Goal: Task Accomplishment & Management: Complete application form

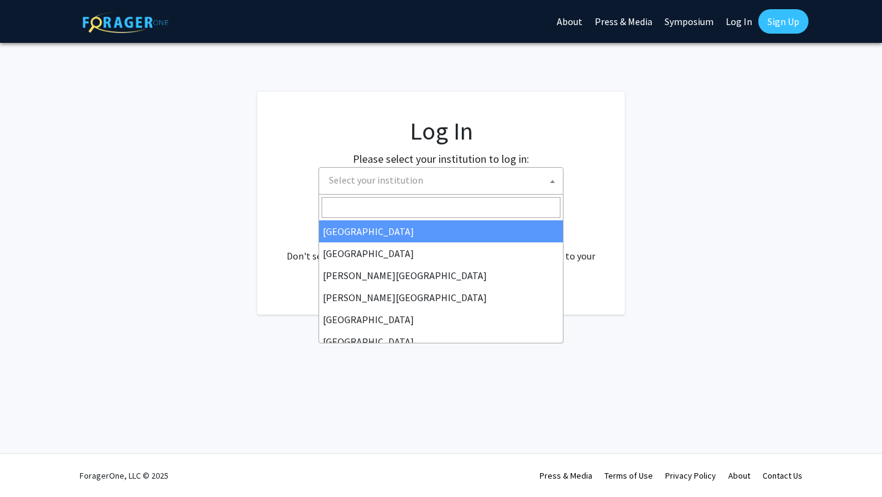
select select
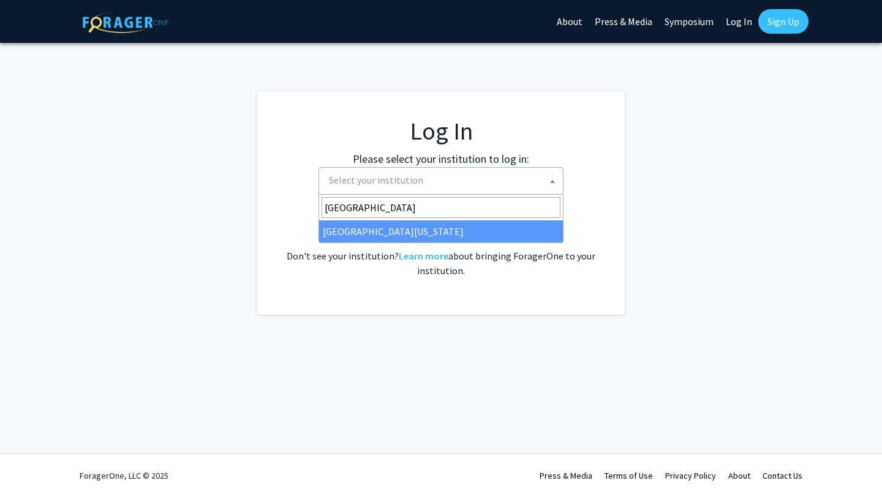
type input "[GEOGRAPHIC_DATA]"
select select "31"
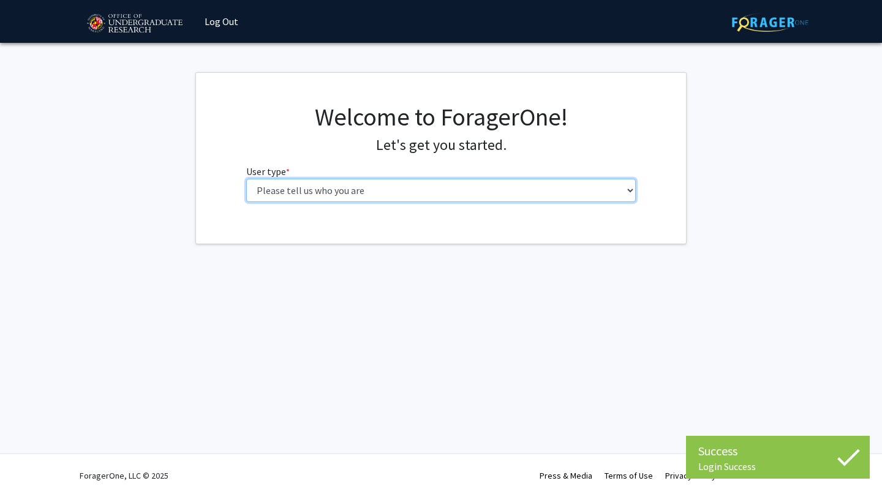
click at [431, 192] on select "Please tell us who you are Undergraduate Student Master's Student Doctoral Cand…" at bounding box center [441, 190] width 390 height 23
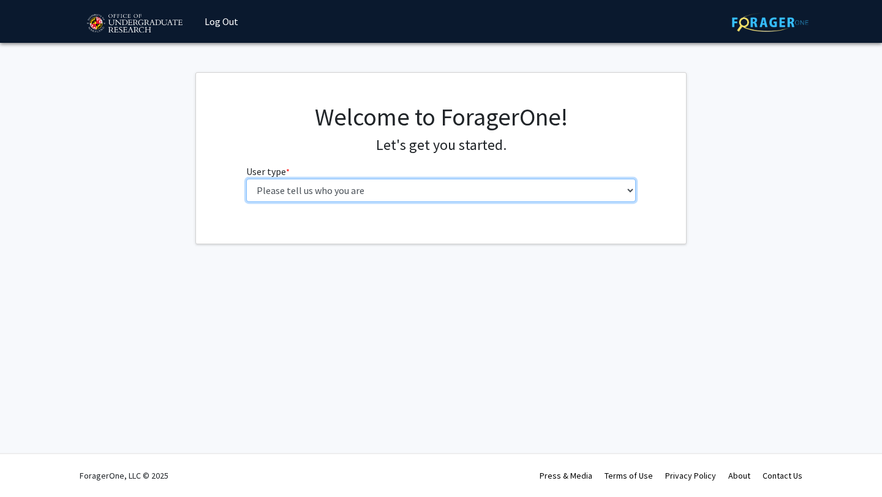
select select "1: undergrad"
click at [246, 179] on select "Please tell us who you are Undergraduate Student Master's Student Doctoral Cand…" at bounding box center [441, 190] width 390 height 23
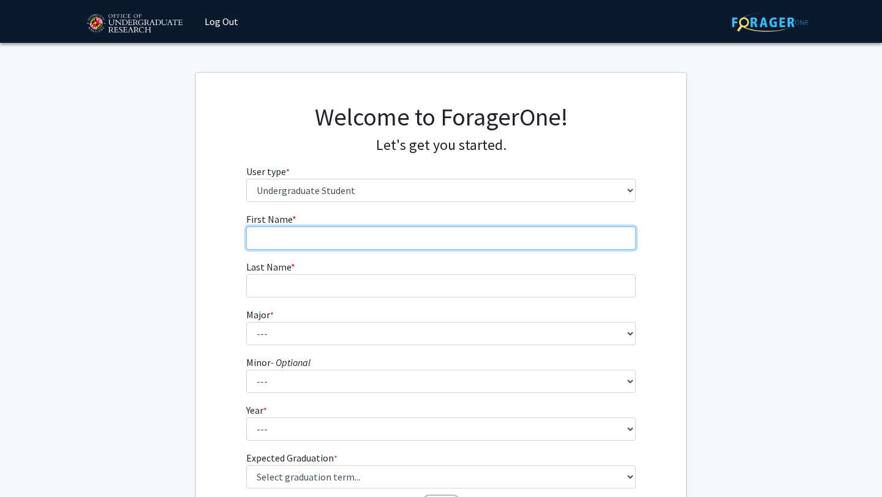
click at [447, 230] on input "First Name * required" at bounding box center [441, 238] width 390 height 23
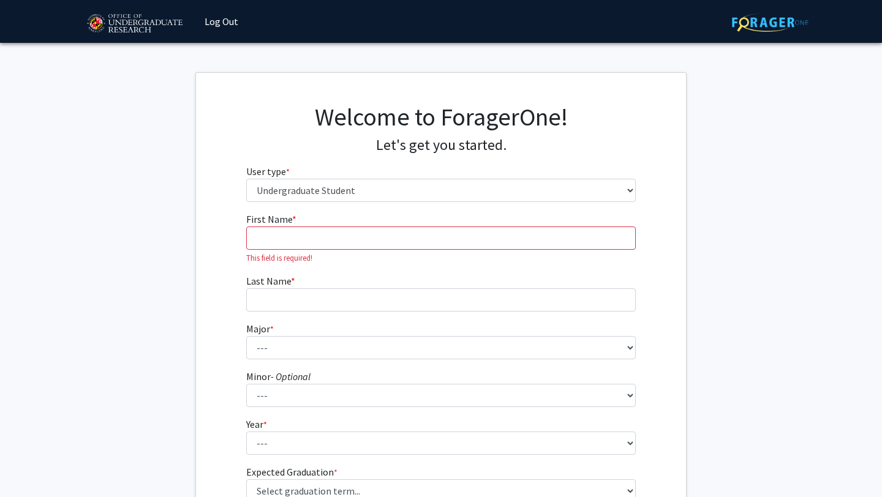
click at [439, 219] on fg-input "First Name * required This field is required!" at bounding box center [441, 238] width 390 height 52
click at [442, 229] on input "First Name * required" at bounding box center [441, 238] width 390 height 23
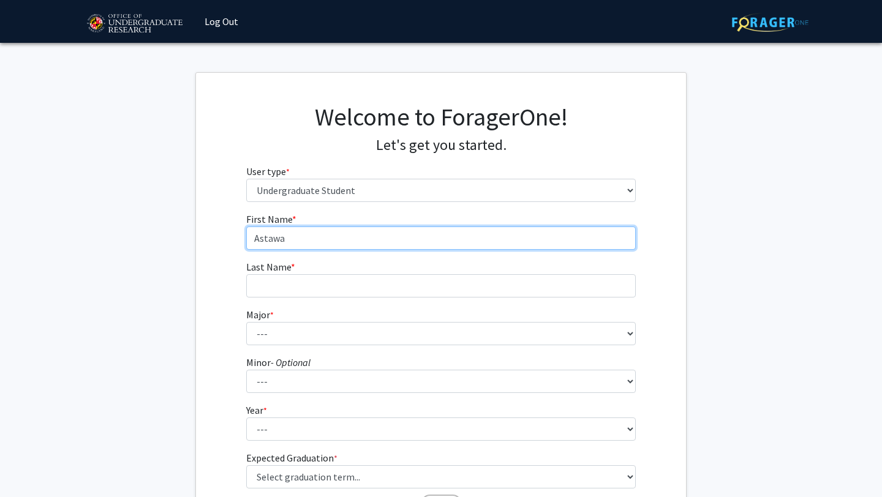
type input "Astawa"
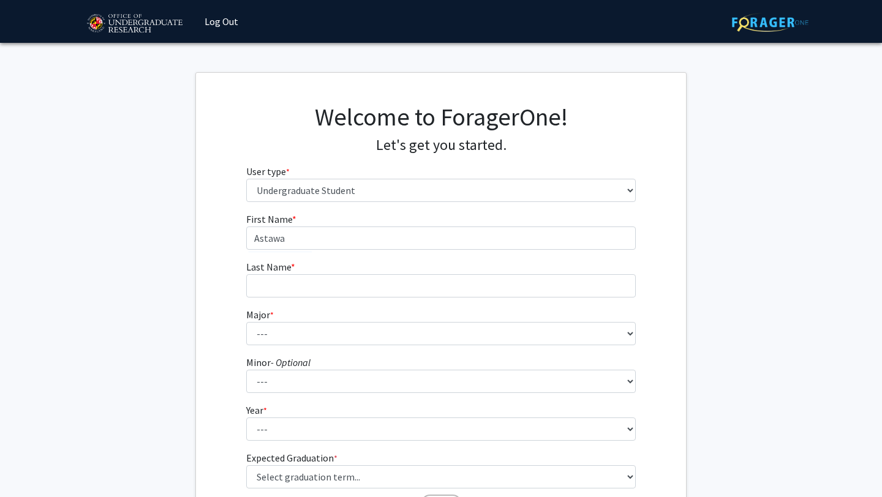
click at [424, 268] on fg-input "Last Name * required" at bounding box center [441, 279] width 390 height 38
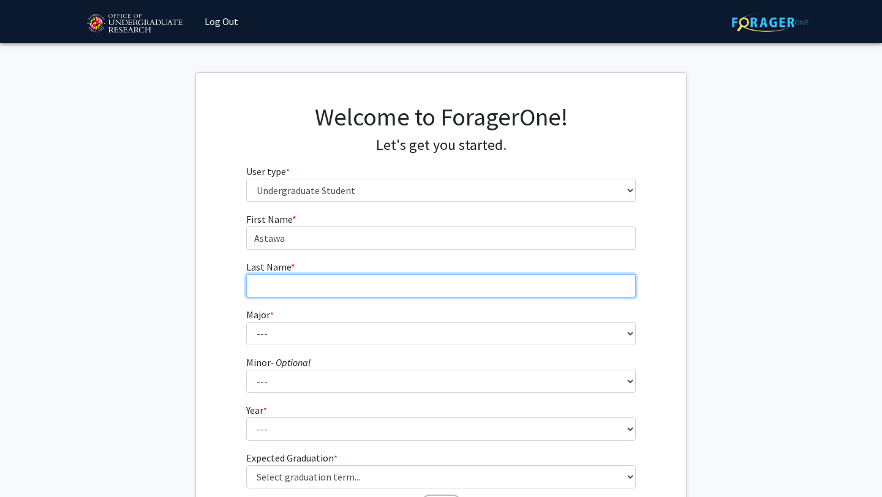
click at [427, 285] on input "Last Name * required" at bounding box center [441, 285] width 390 height 23
type input "Yerima"
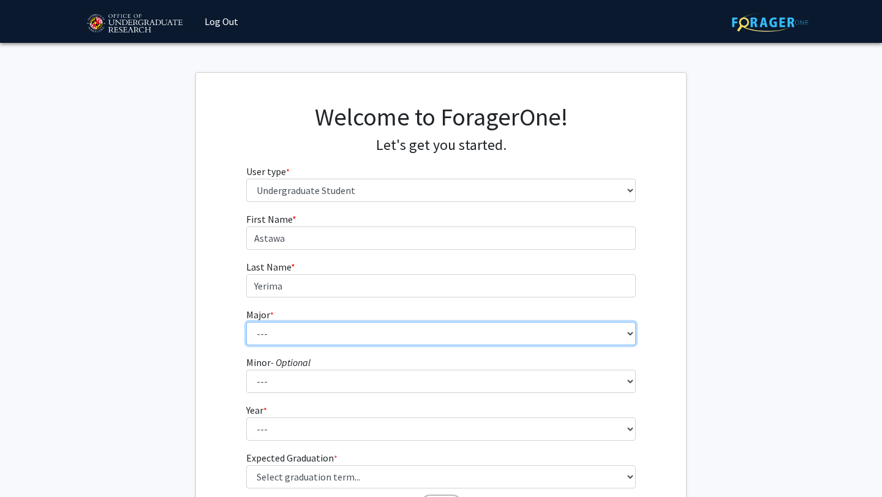
click at [399, 322] on select "--- Accounting Aerospace Engineering African American and Africana Studies Agri…" at bounding box center [441, 333] width 390 height 23
select select "17: 2318"
click at [246, 322] on select "--- Accounting Aerospace Engineering African American and Africana Studies Agri…" at bounding box center [441, 333] width 390 height 23
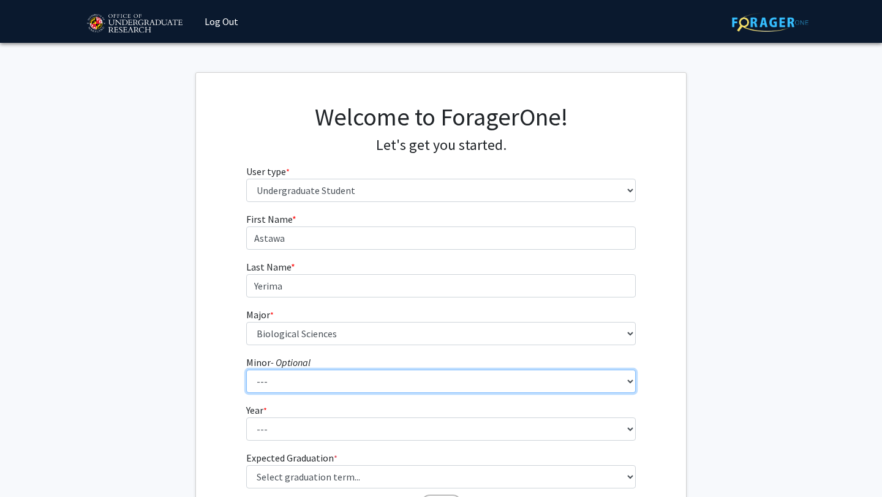
click at [325, 385] on select "--- Actuarial Mathematics Advanced Cybersecurity Experience for Students Africa…" at bounding box center [441, 381] width 390 height 23
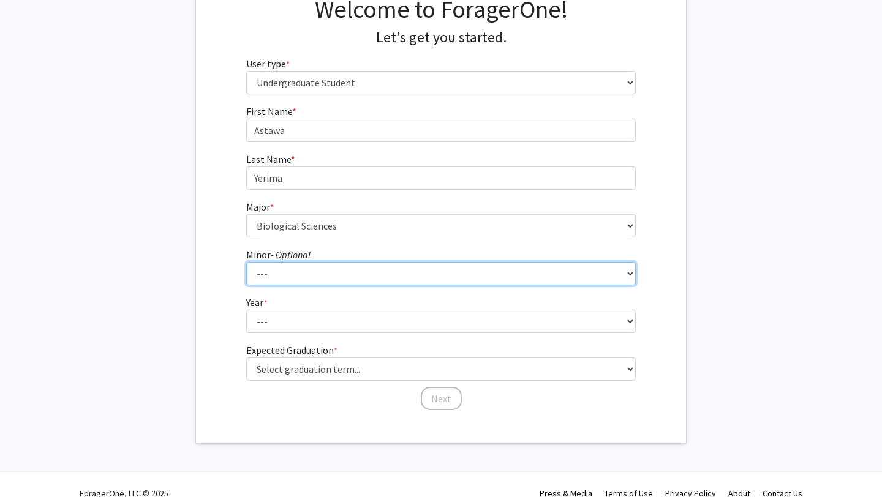
scroll to position [118, 0]
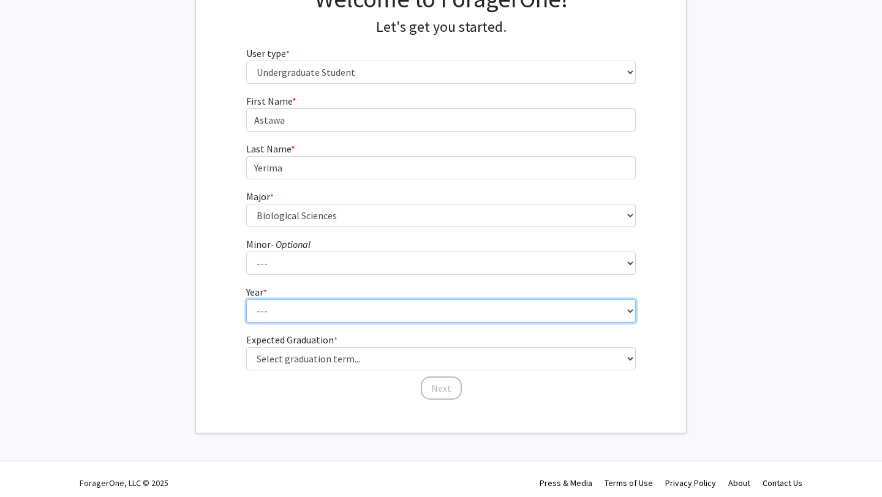
click at [308, 321] on select "--- First-year Sophomore Junior Senior Postbaccalaureate Certificate" at bounding box center [441, 311] width 390 height 23
select select "4: senior"
click at [246, 300] on select "--- First-year Sophomore Junior Senior Postbaccalaureate Certificate" at bounding box center [441, 311] width 390 height 23
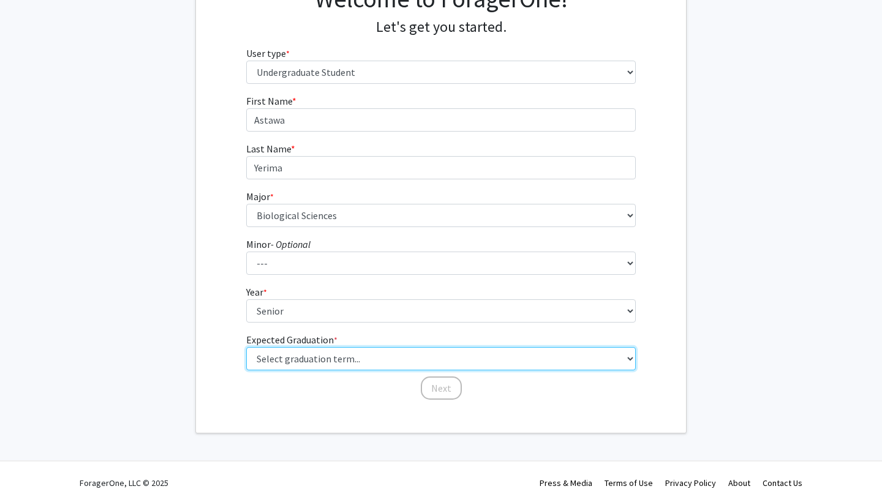
click at [316, 355] on select "Select graduation term... Spring 2025 Summer 2025 Fall 2025 Winter 2025 Spring …" at bounding box center [441, 358] width 390 height 23
select select "1: spring_2025"
click at [246, 347] on select "Select graduation term... Spring 2025 Summer 2025 Fall 2025 Winter 2025 Spring …" at bounding box center [441, 358] width 390 height 23
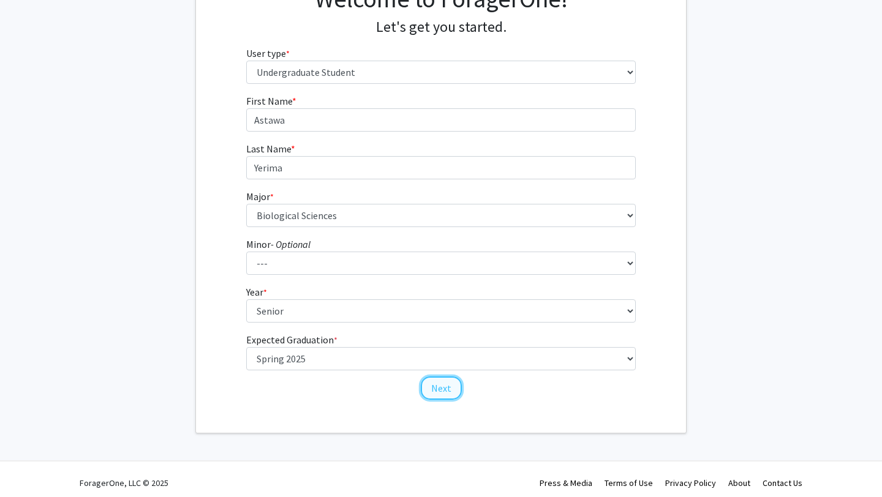
click at [434, 383] on button "Next" at bounding box center [441, 388] width 41 height 23
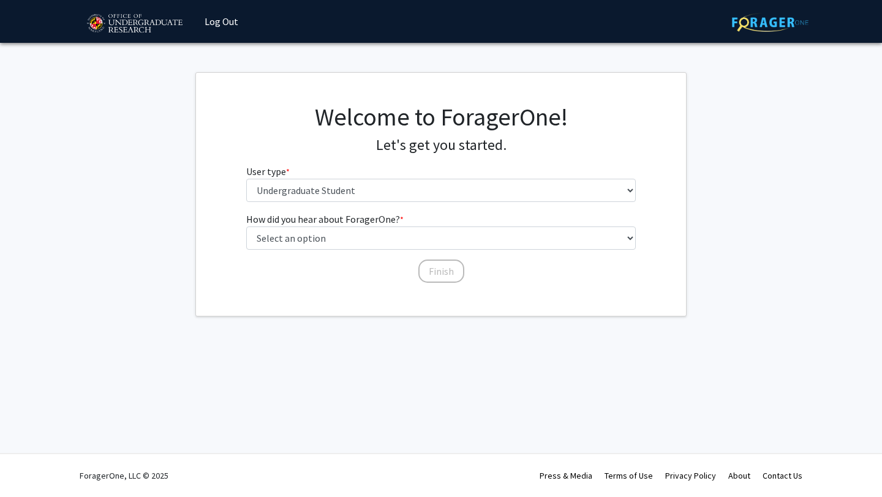
scroll to position [0, 0]
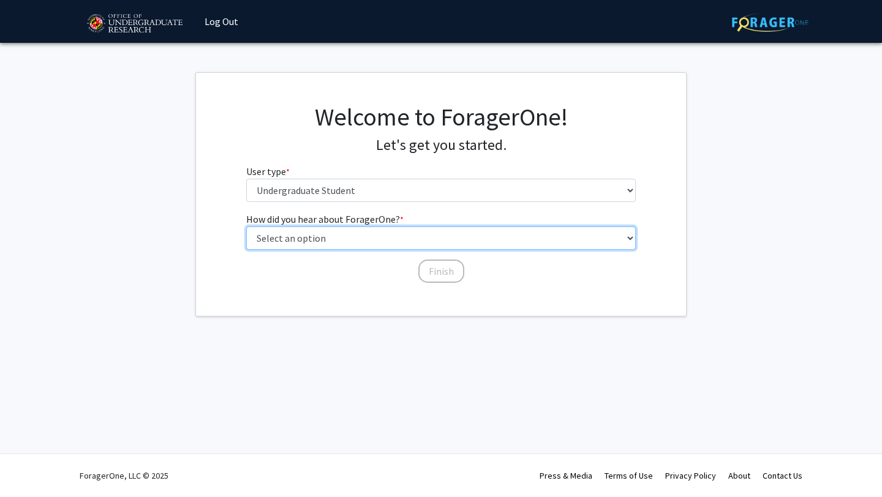
click at [405, 241] on select "Select an option Peer/student recommendation Faculty/staff recommendation Unive…" at bounding box center [441, 238] width 390 height 23
select select "3: university_website"
click at [246, 227] on select "Select an option Peer/student recommendation Faculty/staff recommendation Unive…" at bounding box center [441, 238] width 390 height 23
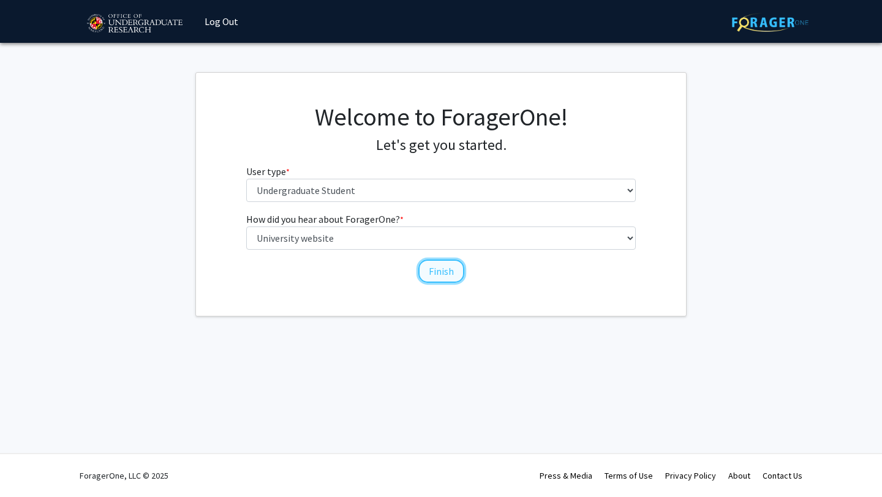
click at [429, 273] on button "Finish" at bounding box center [441, 271] width 46 height 23
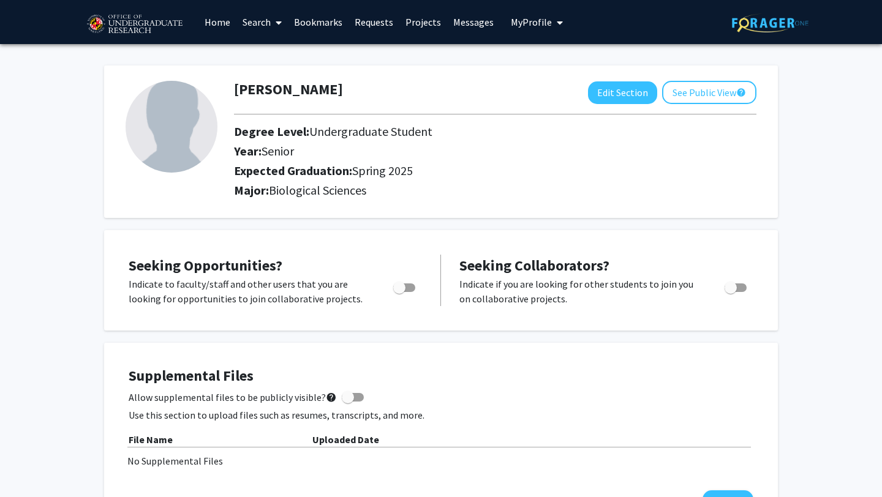
click at [268, 23] on link "Search" at bounding box center [261, 22] width 51 height 43
click at [271, 79] on span "Students" at bounding box center [273, 81] width 75 height 25
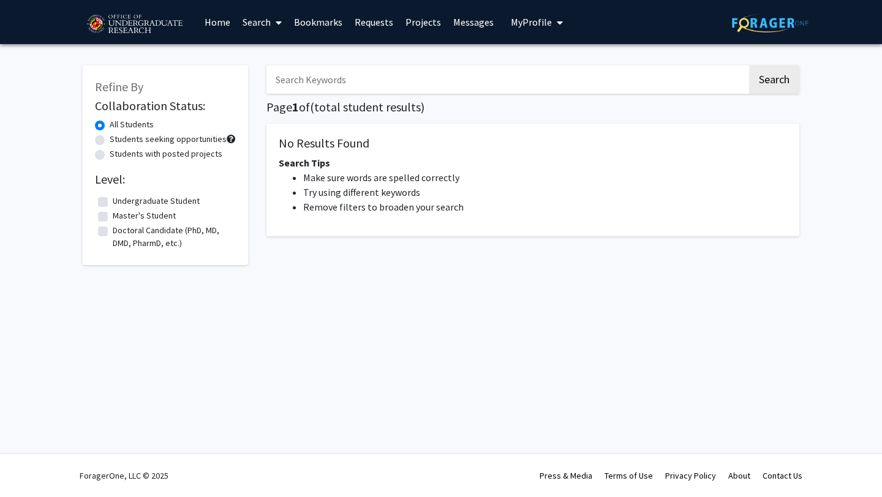
click at [321, 80] on input "Search Keywords" at bounding box center [506, 80] width 481 height 28
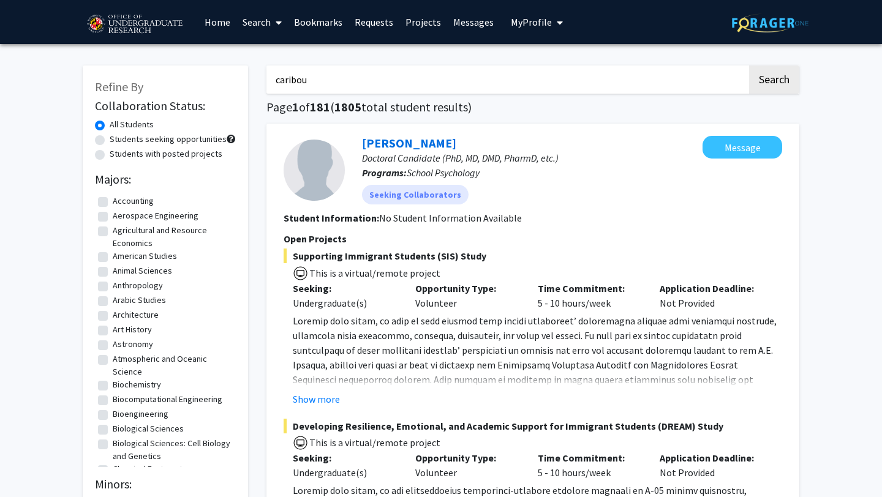
type input "caribou"
click at [258, 21] on link "Search" at bounding box center [261, 22] width 51 height 43
click at [189, 159] on label "Students with posted projects" at bounding box center [166, 154] width 113 height 13
click at [118, 156] on input "Students with posted projects" at bounding box center [114, 152] width 8 height 8
radio input "true"
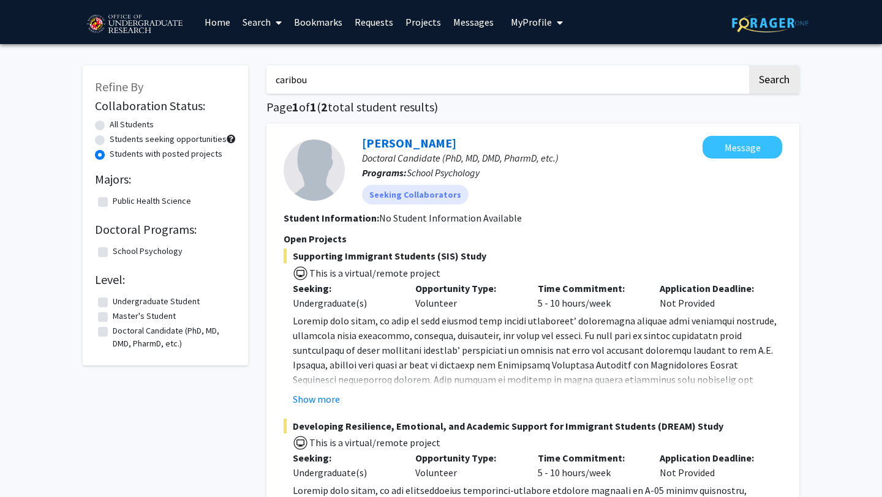
click at [350, 85] on input "caribou" at bounding box center [506, 80] width 481 height 28
type input "caribou"
click at [426, 11] on link "Projects" at bounding box center [423, 22] width 48 height 43
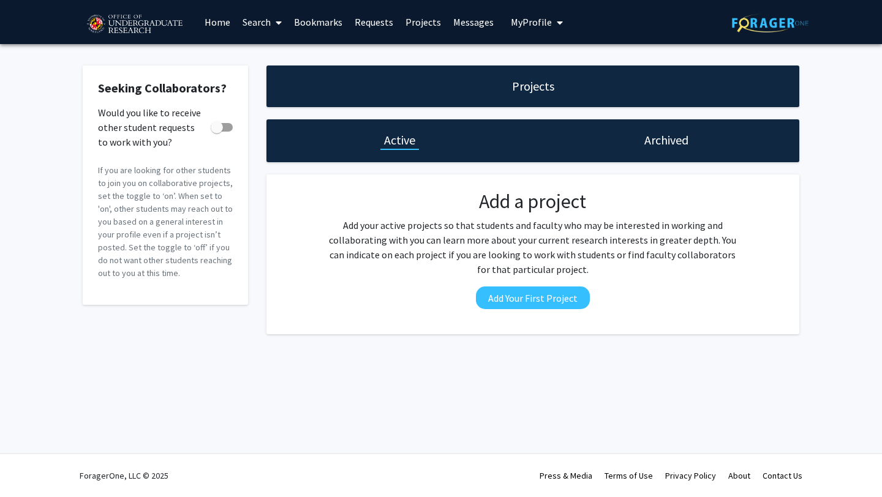
click at [350, 21] on link "Requests" at bounding box center [374, 22] width 51 height 43
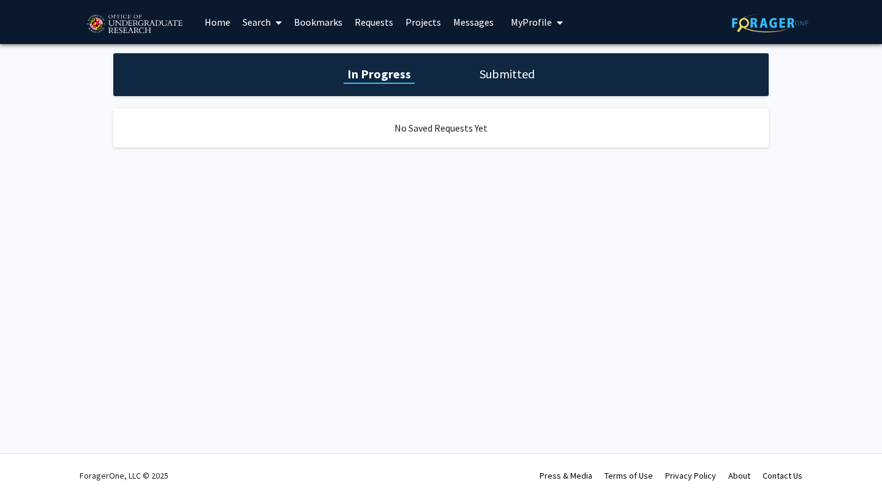
click at [303, 24] on link "Bookmarks" at bounding box center [318, 22] width 61 height 43
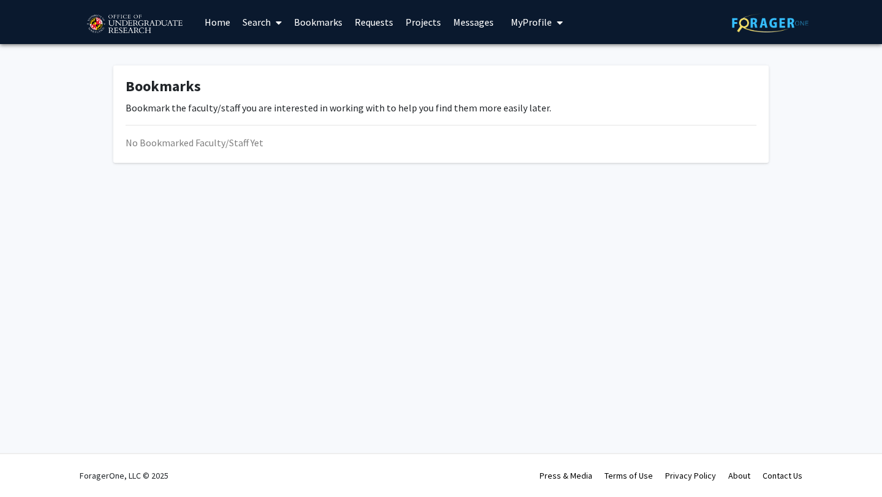
click at [367, 18] on link "Requests" at bounding box center [374, 22] width 51 height 43
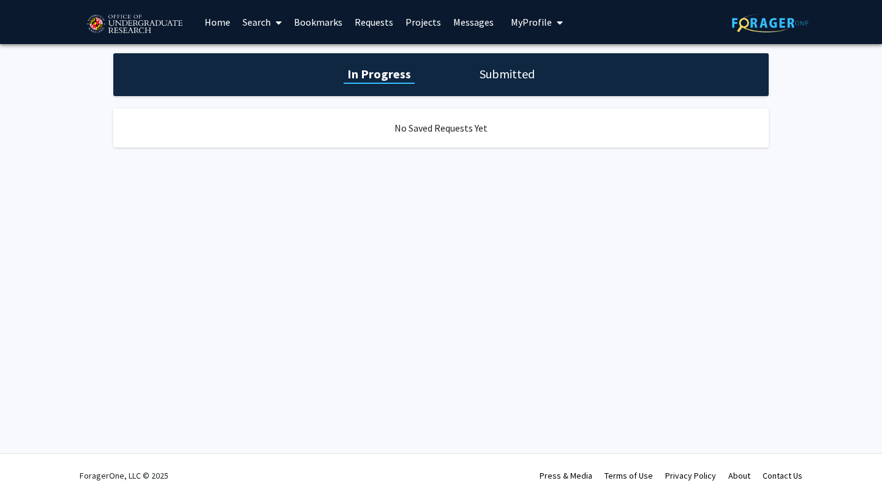
click at [283, 24] on link "Search" at bounding box center [261, 22] width 51 height 43
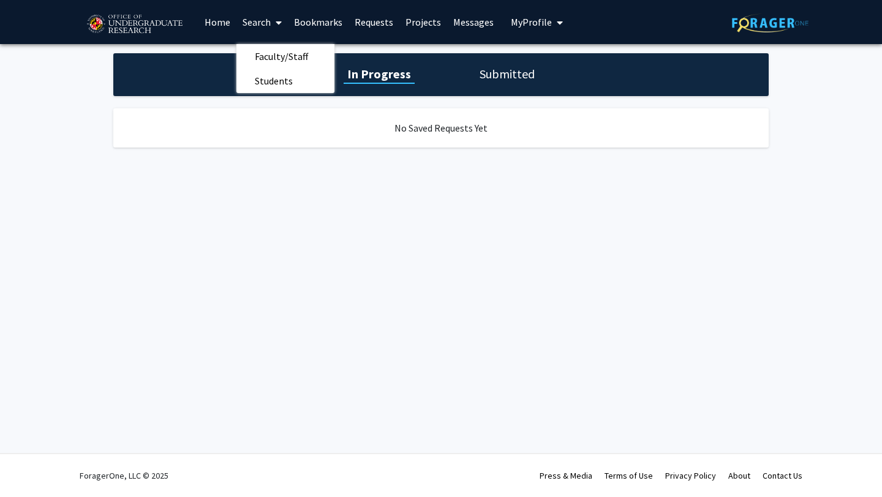
click at [219, 24] on link "Home" at bounding box center [217, 22] width 38 height 43
